Goal: Ask a question

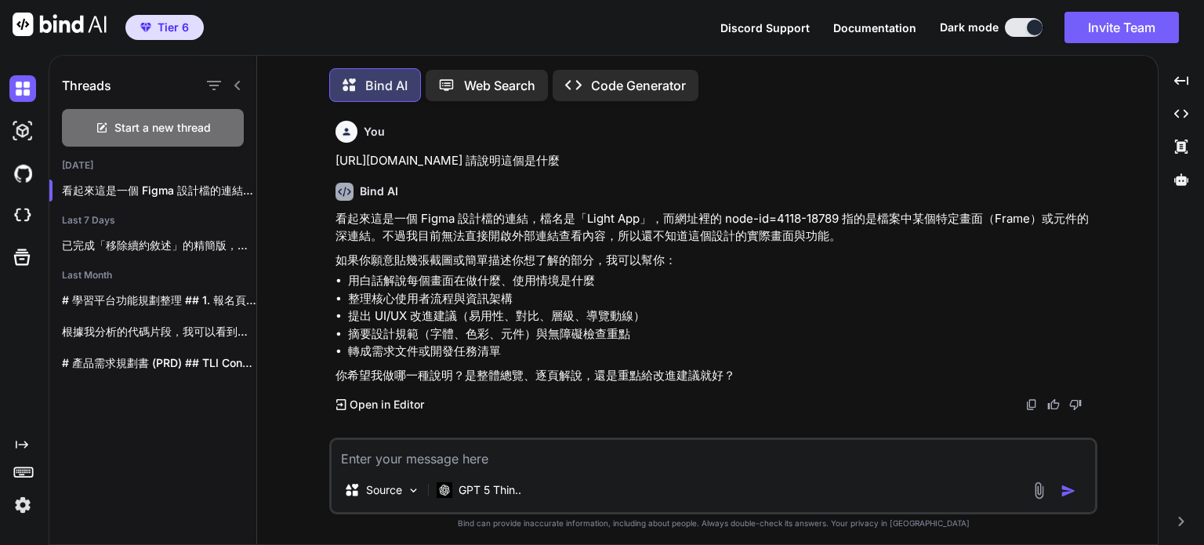
scroll to position [6, 0]
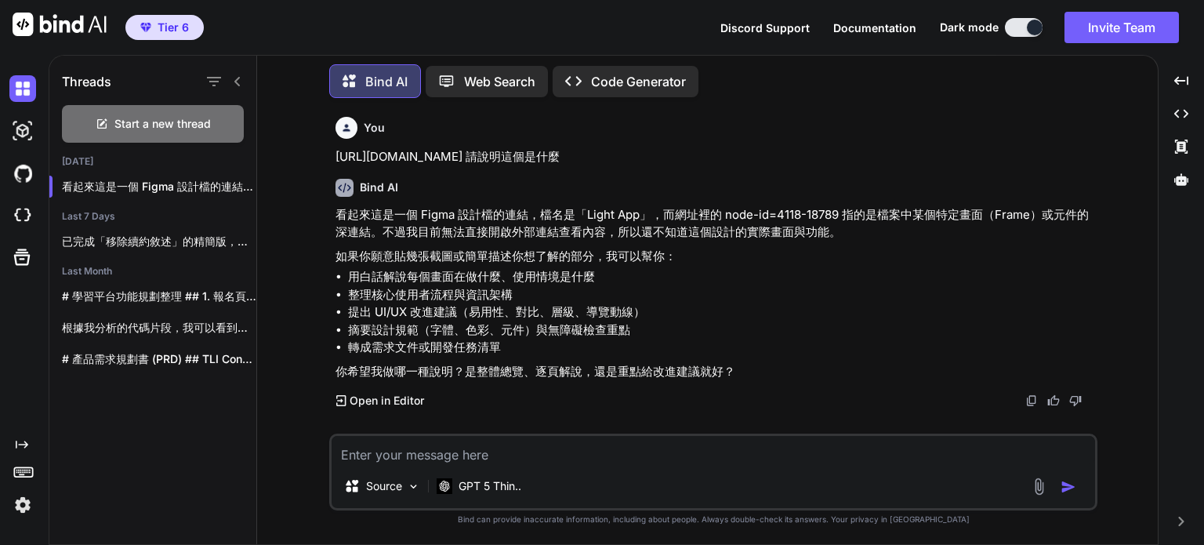
click at [520, 78] on p "Web Search" at bounding box center [499, 81] width 71 height 19
type textarea "x"
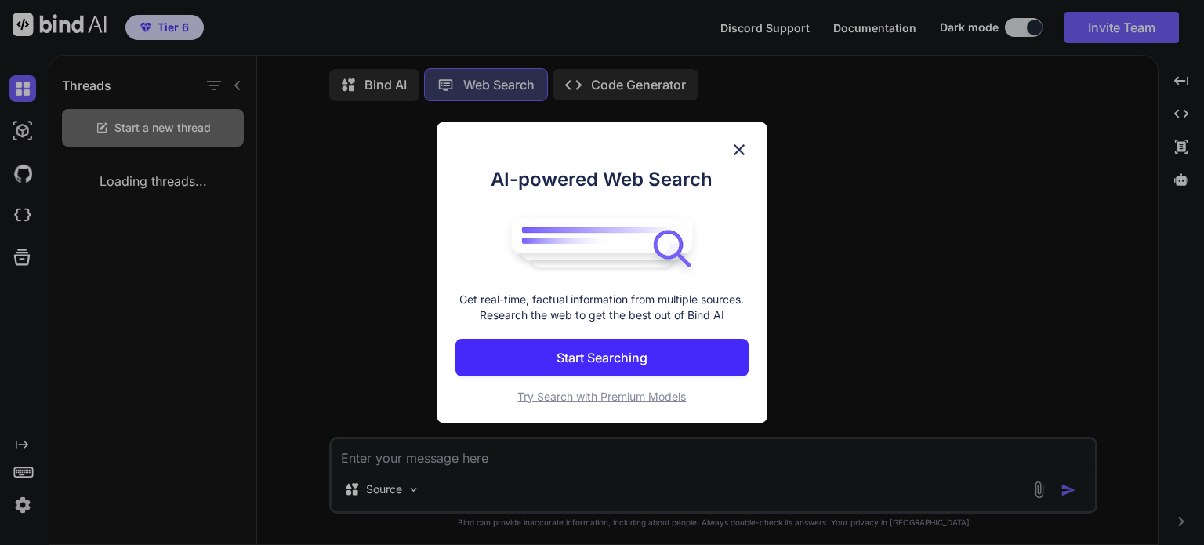
scroll to position [6, 0]
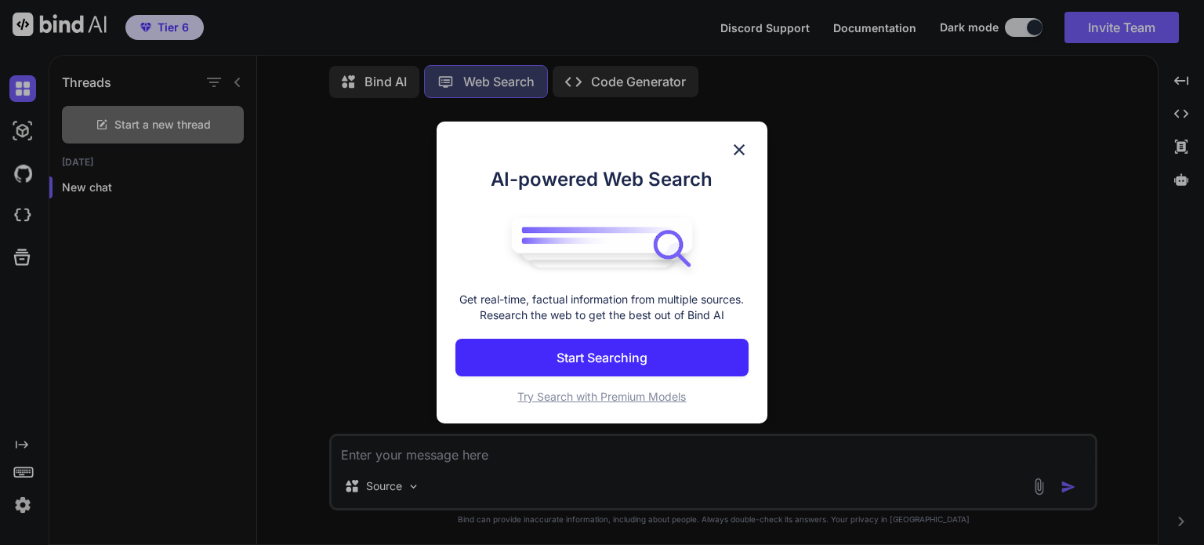
click at [663, 366] on button "Start Searching" at bounding box center [601, 358] width 293 height 38
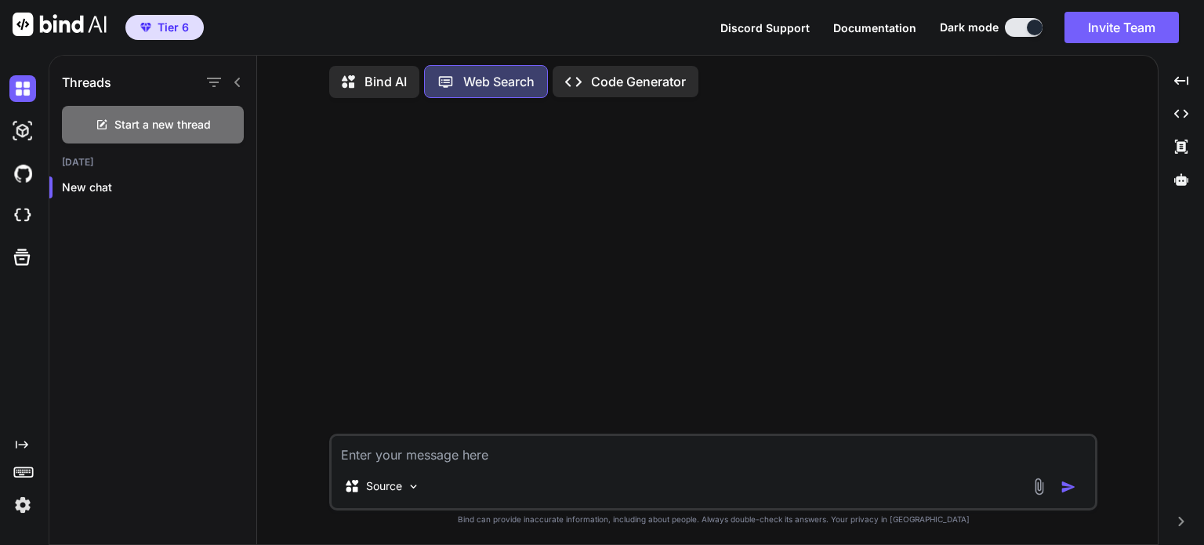
click at [453, 463] on textarea at bounding box center [712, 450] width 763 height 28
paste textarea "[URL][DOMAIN_NAME]"
type textarea "[URL][DOMAIN_NAME]"
click at [384, 74] on p "Bind AI" at bounding box center [385, 81] width 42 height 19
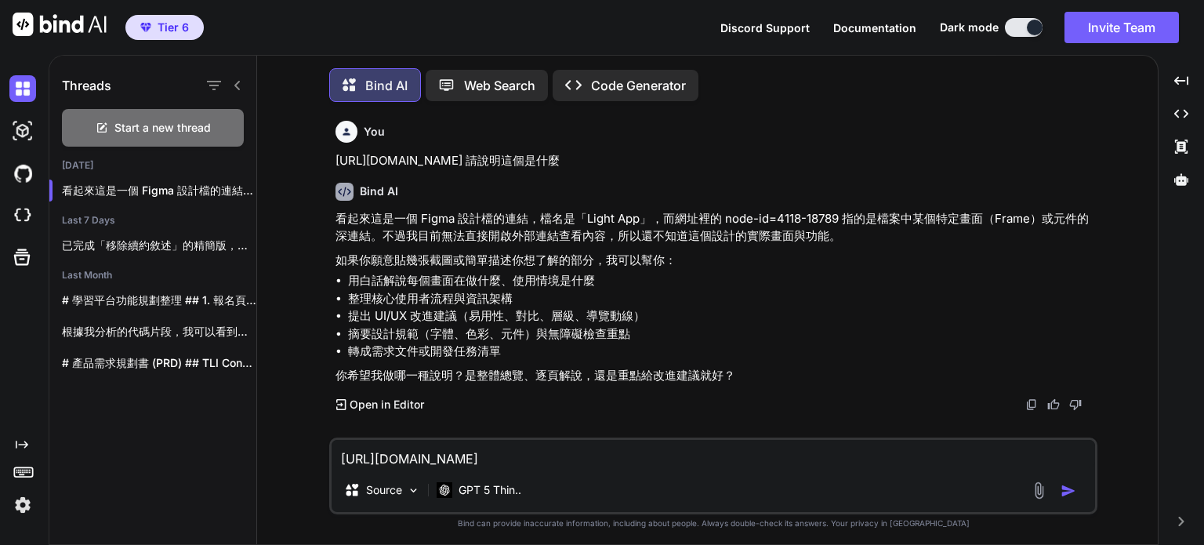
scroll to position [6, 0]
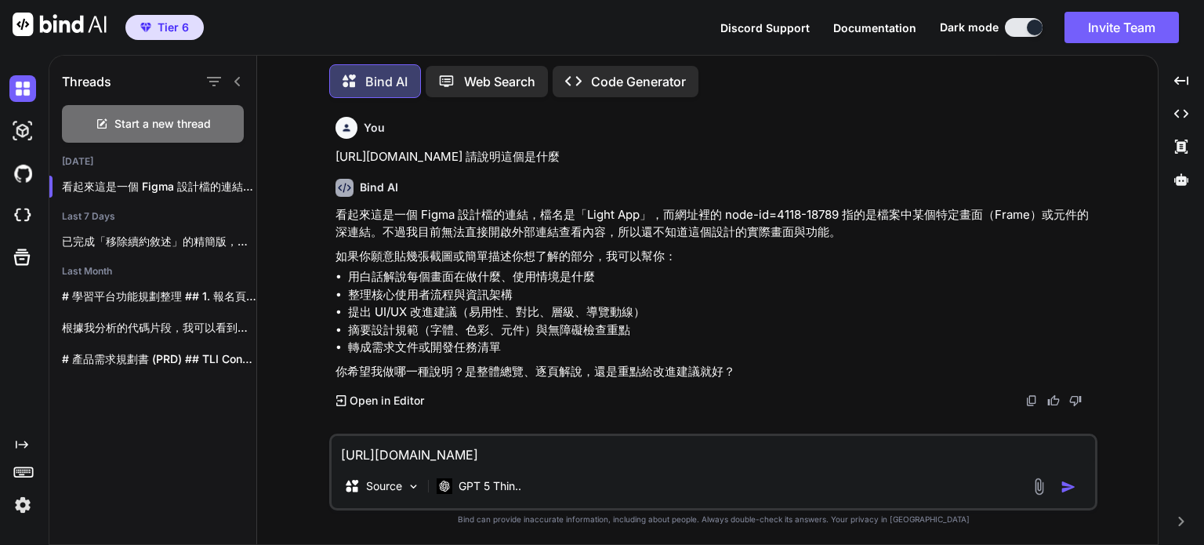
drag, startPoint x: 995, startPoint y: 153, endPoint x: 1110, endPoint y: 163, distance: 114.9
click at [1110, 163] on div "You [URL][DOMAIN_NAME] 請說明這個是什麼 Bind AI 看起來這是一個 Figma 設計檔的連結，檔名是「Light App」，而網址…" at bounding box center [714, 326] width 888 height 433
copy p "請說明這個是什麼"
click at [497, 77] on p "Web Search" at bounding box center [499, 81] width 71 height 19
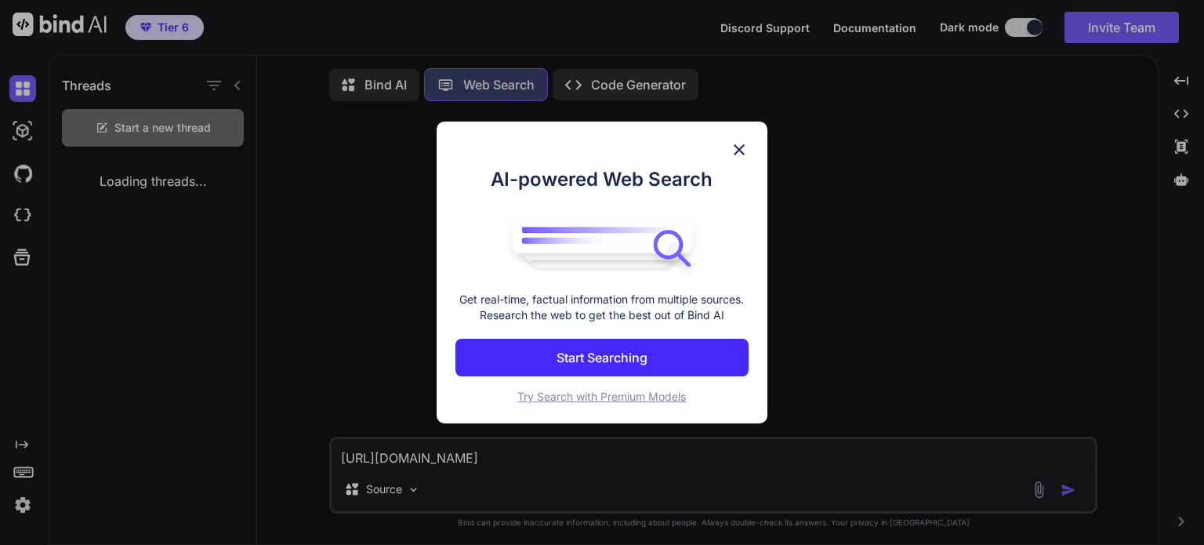
scroll to position [6, 0]
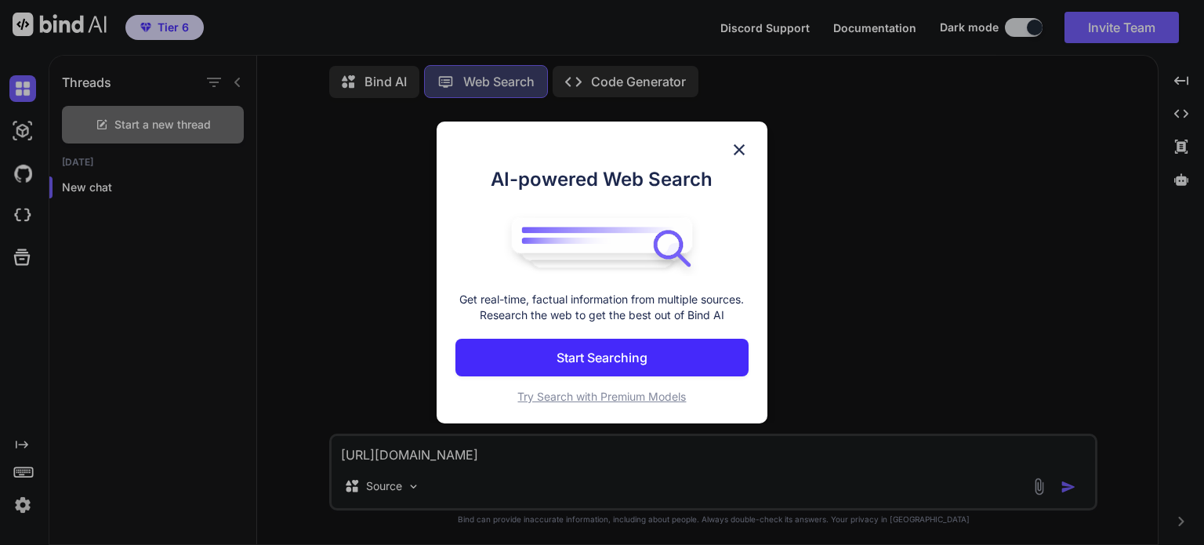
click at [660, 350] on button "Start Searching" at bounding box center [601, 358] width 293 height 38
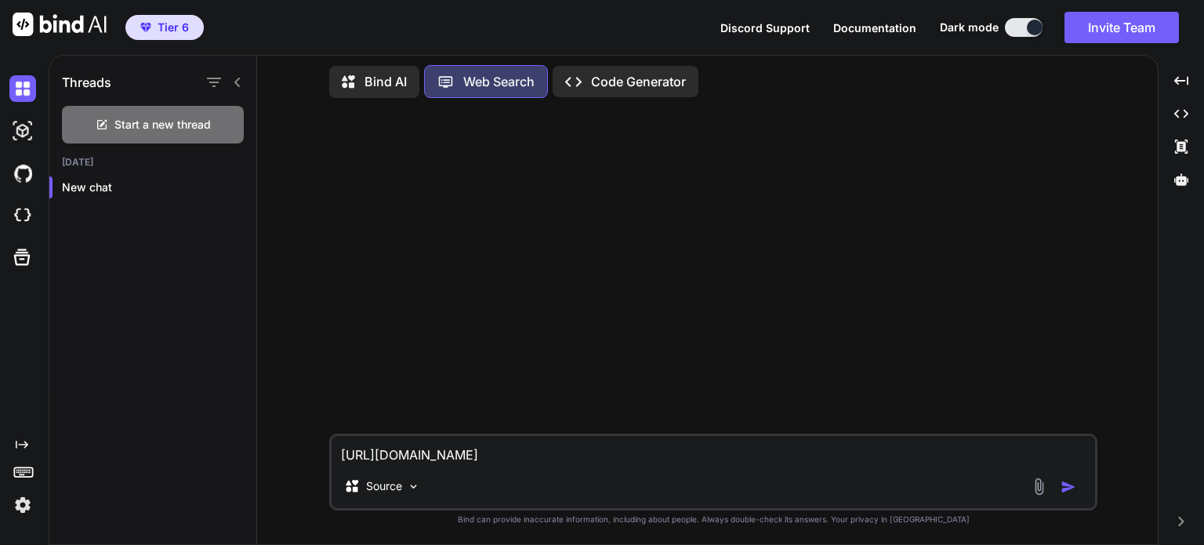
click at [1057, 454] on textarea "[URL][DOMAIN_NAME]" at bounding box center [712, 450] width 763 height 28
paste textarea "請說明這個是什麼"
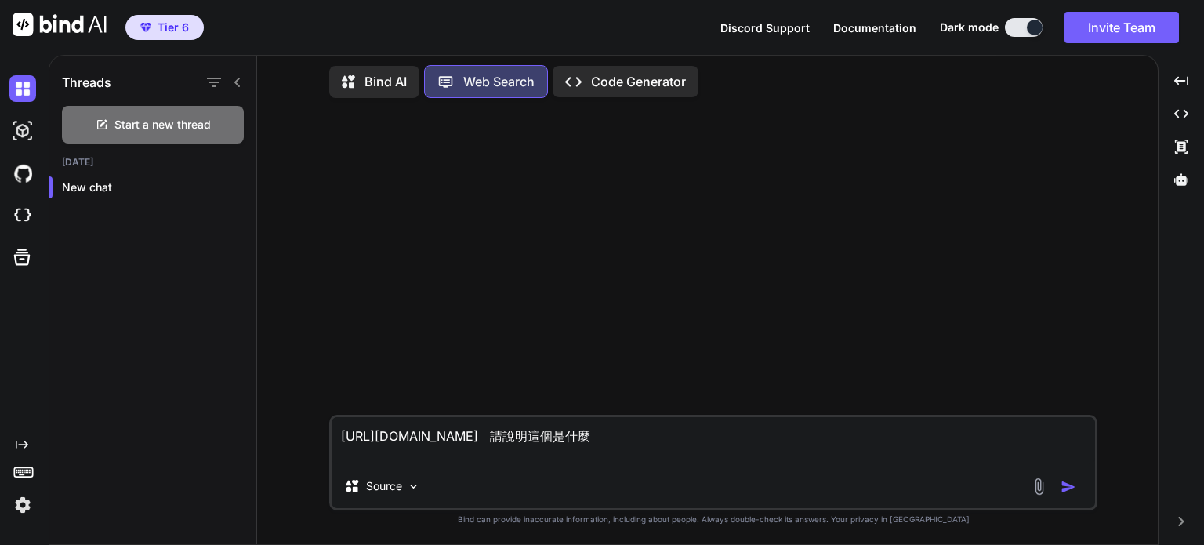
type textarea "[URL][DOMAIN_NAME] 請說明這個是什麼"
click at [1071, 487] on img "button" at bounding box center [1068, 487] width 16 height 16
